Goal: Transaction & Acquisition: Purchase product/service

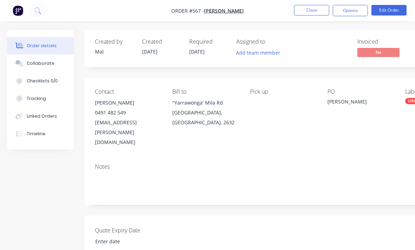
scroll to position [0, 58]
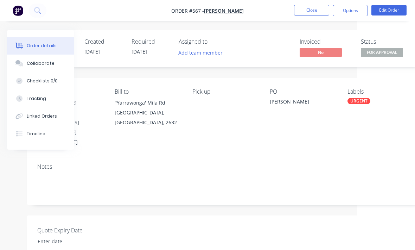
click at [314, 14] on button "Close" at bounding box center [311, 10] width 35 height 11
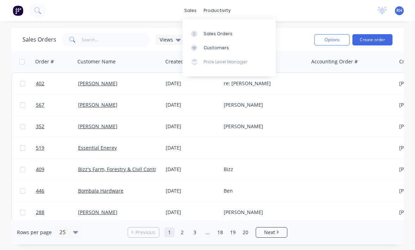
click at [182, 8] on div "sales productivity sales Sales Orders Customers Price Level Manager productivit…" at bounding box center [207, 10] width 415 height 21
click at [373, 40] on button "Create order" at bounding box center [373, 39] width 40 height 11
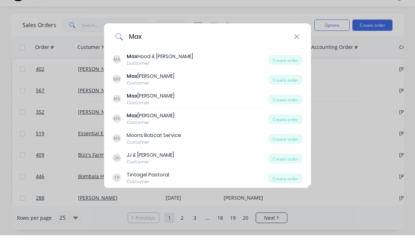
type input "Max"
click at [284, 89] on div "Create order" at bounding box center [286, 94] width 34 height 10
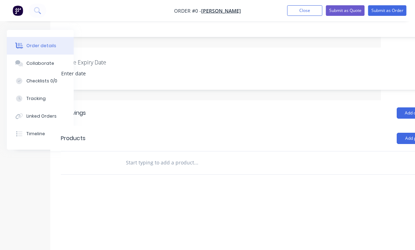
scroll to position [159, 74]
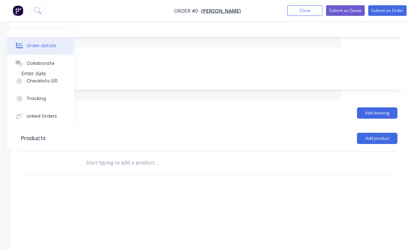
click at [381, 133] on button "Add product" at bounding box center [377, 138] width 40 height 11
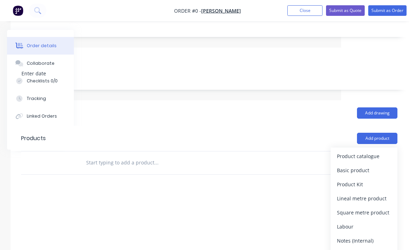
click at [376, 151] on div "Product catalogue" at bounding box center [364, 156] width 54 height 10
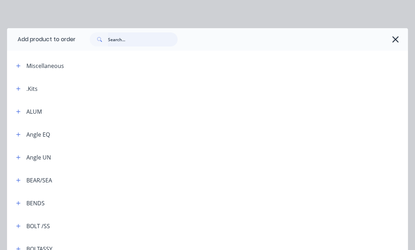
click at [145, 37] on input "text" at bounding box center [143, 39] width 70 height 14
type input "Weldi"
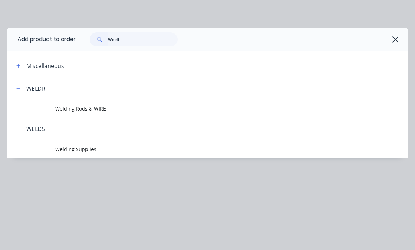
click at [74, 106] on span "Welding Rods & WIRE" at bounding box center [196, 108] width 283 height 7
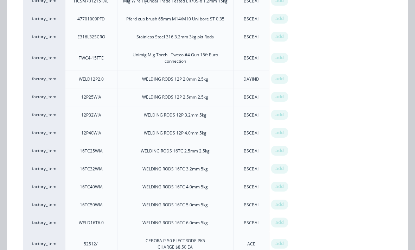
scroll to position [651, 0]
click at [282, 164] on span "add" at bounding box center [280, 167] width 8 height 7
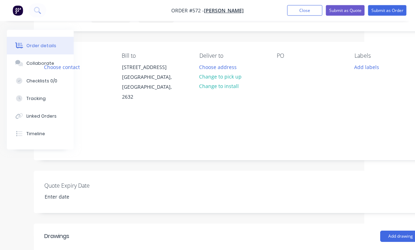
scroll to position [36, 51]
click at [284, 68] on div at bounding box center [282, 67] width 11 height 10
click at [315, 87] on div "PO Max" at bounding box center [310, 78] width 66 height 50
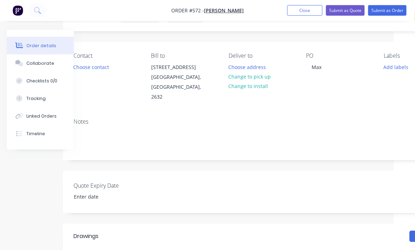
scroll to position [36, 0]
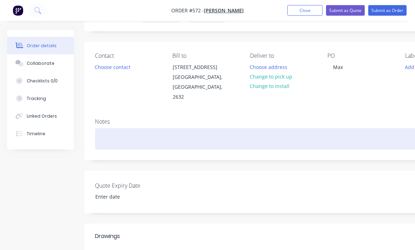
click at [105, 132] on div at bounding box center [283, 138] width 377 height 21
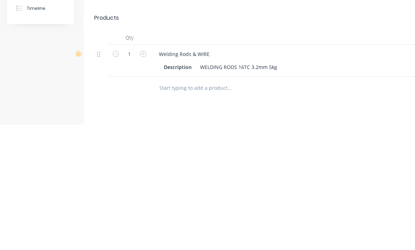
scroll to position [103, 1]
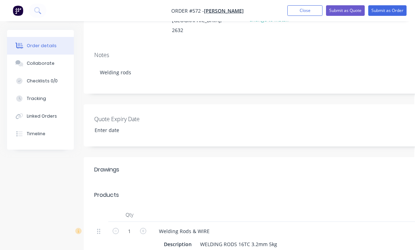
click at [369, 104] on div "Quote Expiry Date" at bounding box center [283, 125] width 398 height 42
click at [387, 7] on button "Submit as Order" at bounding box center [387, 10] width 38 height 11
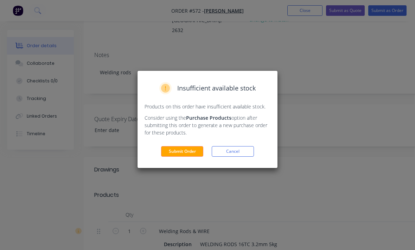
click at [184, 147] on button "Submit Order" at bounding box center [182, 151] width 42 height 11
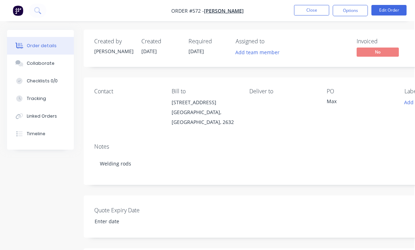
scroll to position [0, 1]
click at [23, 12] on img "button" at bounding box center [18, 10] width 11 height 11
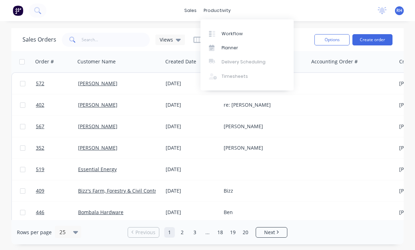
click at [235, 38] on link "Workflow" at bounding box center [247, 33] width 93 height 14
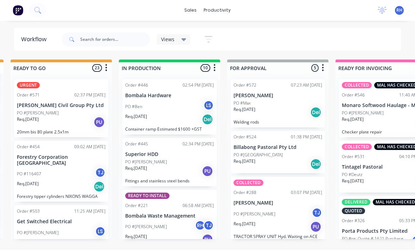
scroll to position [220, 0]
click at [303, 100] on div "PO #Max" at bounding box center [278, 103] width 89 height 6
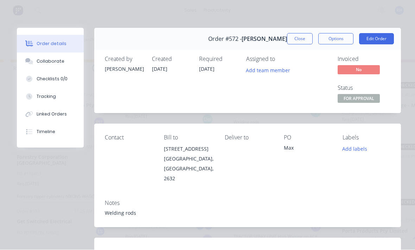
click at [355, 145] on button "Add labels" at bounding box center [355, 149] width 32 height 10
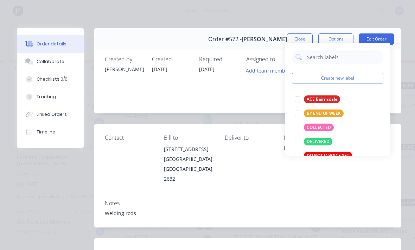
scroll to position [13, 330]
click at [294, 120] on div at bounding box center [298, 127] width 14 height 14
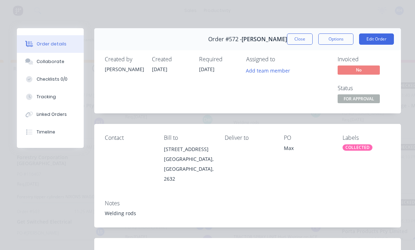
click at [396, 71] on div "Created by [PERSON_NAME] Created [DATE] Required [DATE] Assigned to Add team me…" at bounding box center [247, 81] width 307 height 66
